Goal: Find specific page/section: Find specific page/section

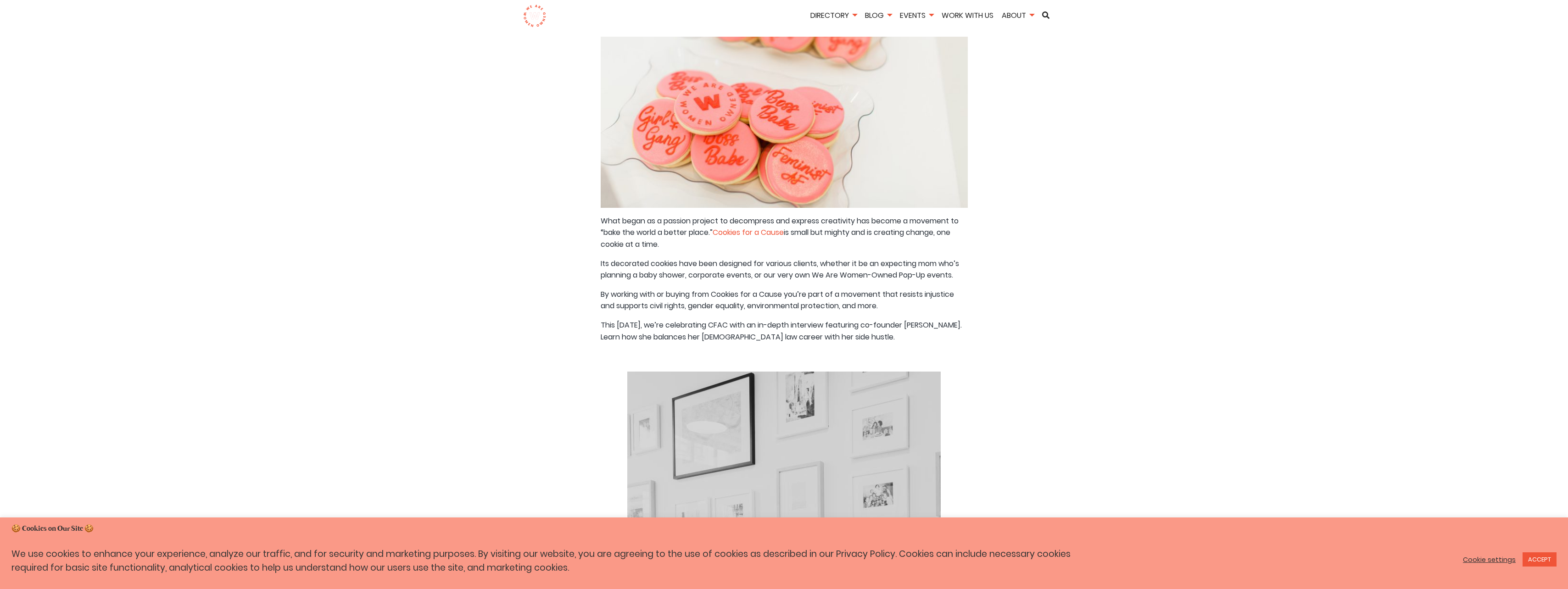
scroll to position [184, 0]
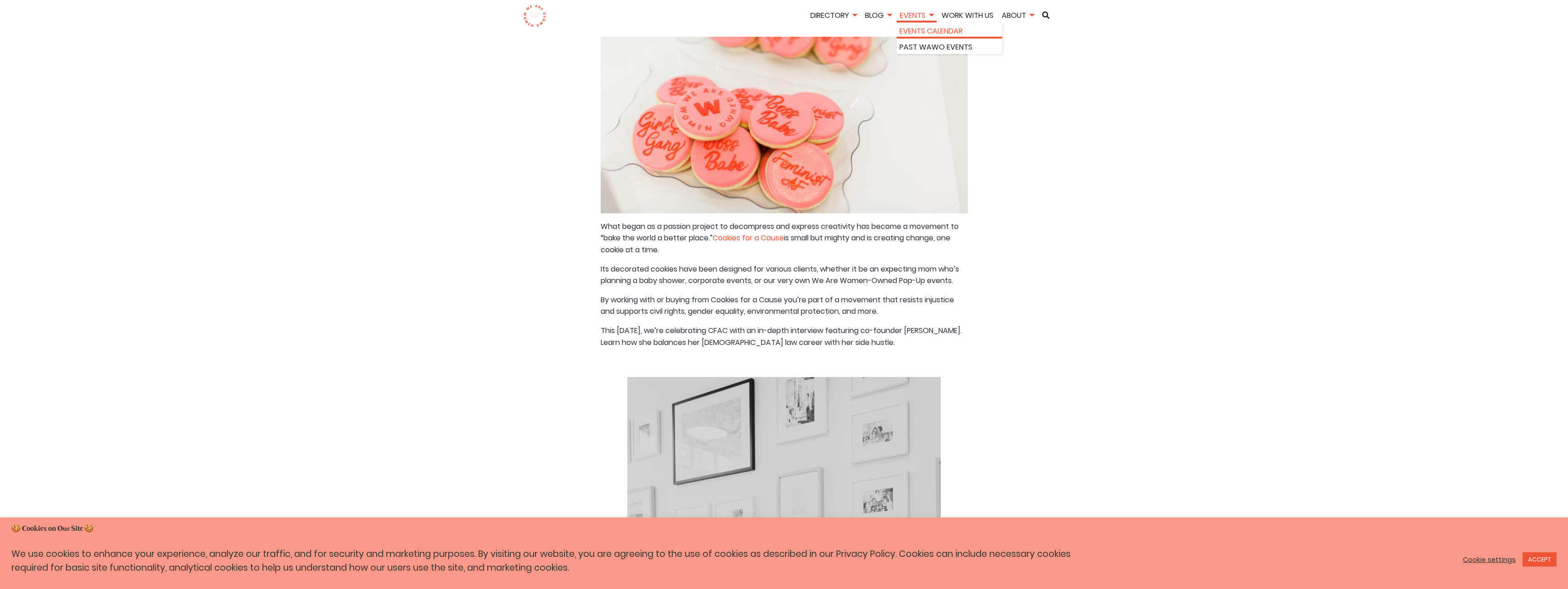
click at [931, 34] on link "Events Calendar" at bounding box center [950, 31] width 100 height 12
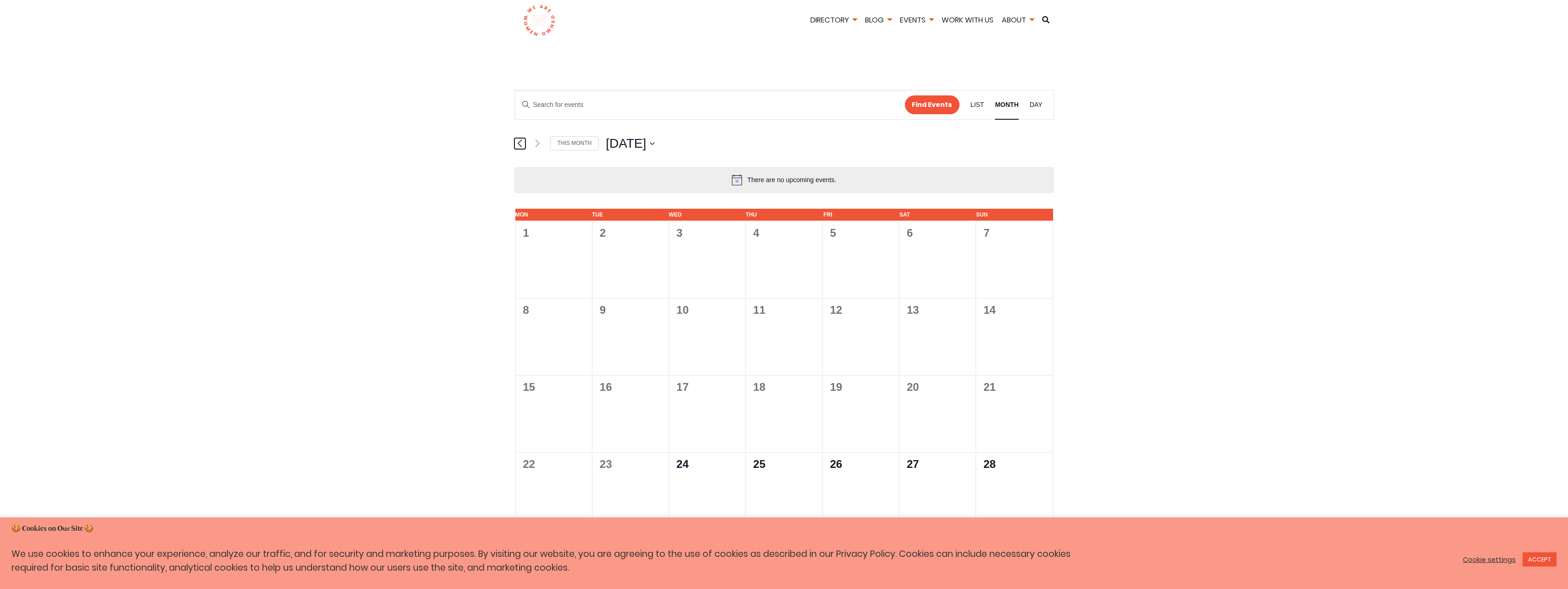
click at [521, 142] on icon "Previous month" at bounding box center [520, 143] width 5 height 9
click at [912, 53] on link "Past WAWO Events" at bounding box center [950, 52] width 100 height 12
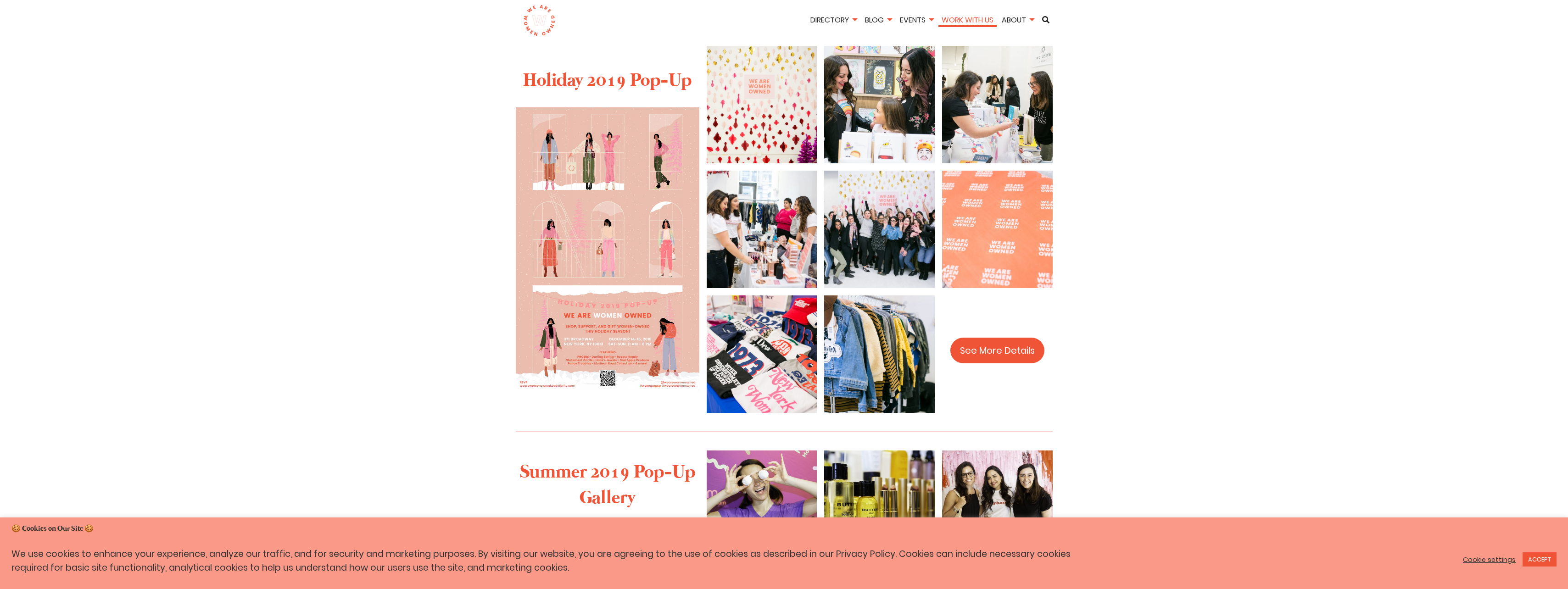
click at [974, 23] on link "Work With Us" at bounding box center [968, 19] width 58 height 10
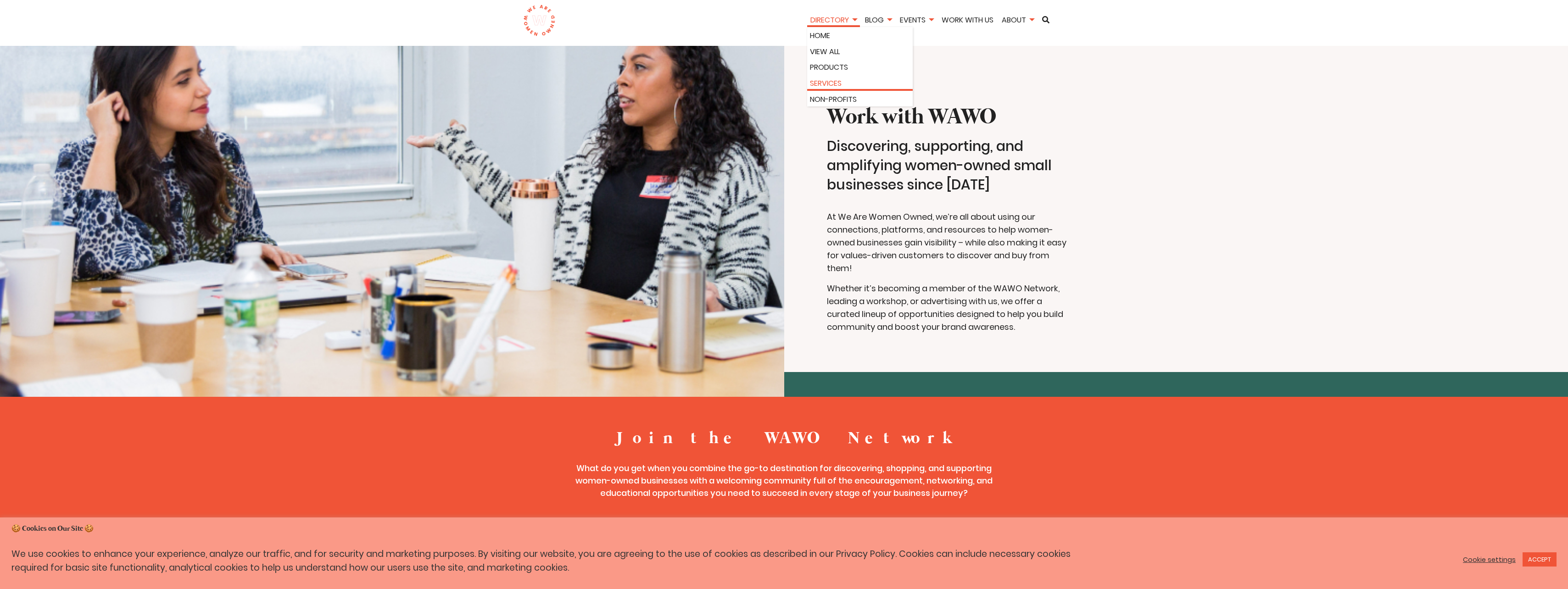
drag, startPoint x: 838, startPoint y: 81, endPoint x: 843, endPoint y: 81, distance: 5.0
click at [838, 81] on link "Services" at bounding box center [860, 83] width 100 height 12
